Goal: Task Accomplishment & Management: Manage account settings

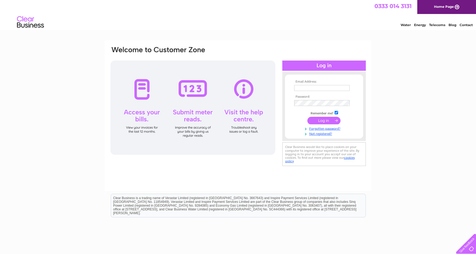
type input "info@rjs-printing.co.uk"
click at [321, 120] on input "submit" at bounding box center [323, 121] width 33 height 8
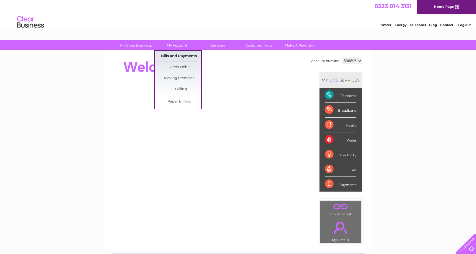
click at [173, 56] on link "Bills and Payments" at bounding box center [179, 56] width 44 height 11
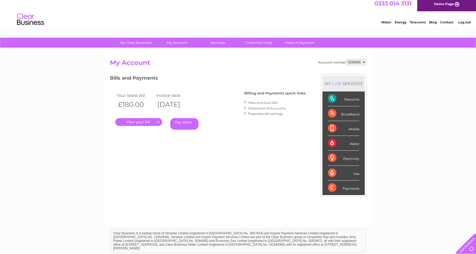
scroll to position [1, 0]
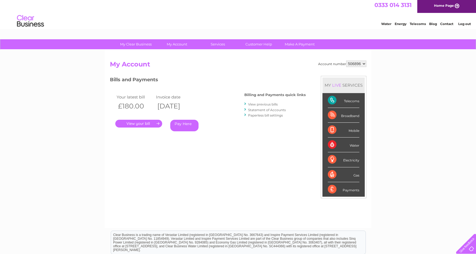
click at [140, 123] on link "." at bounding box center [138, 124] width 47 height 8
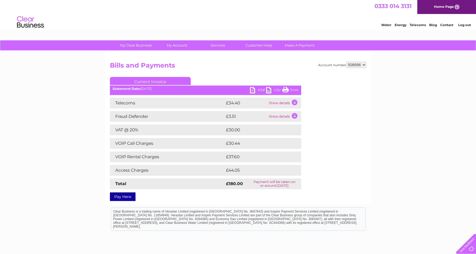
click at [252, 89] on link "PDF" at bounding box center [258, 91] width 16 height 8
click at [460, 25] on link "Log out" at bounding box center [464, 25] width 13 height 4
